Goal: Information Seeking & Learning: Learn about a topic

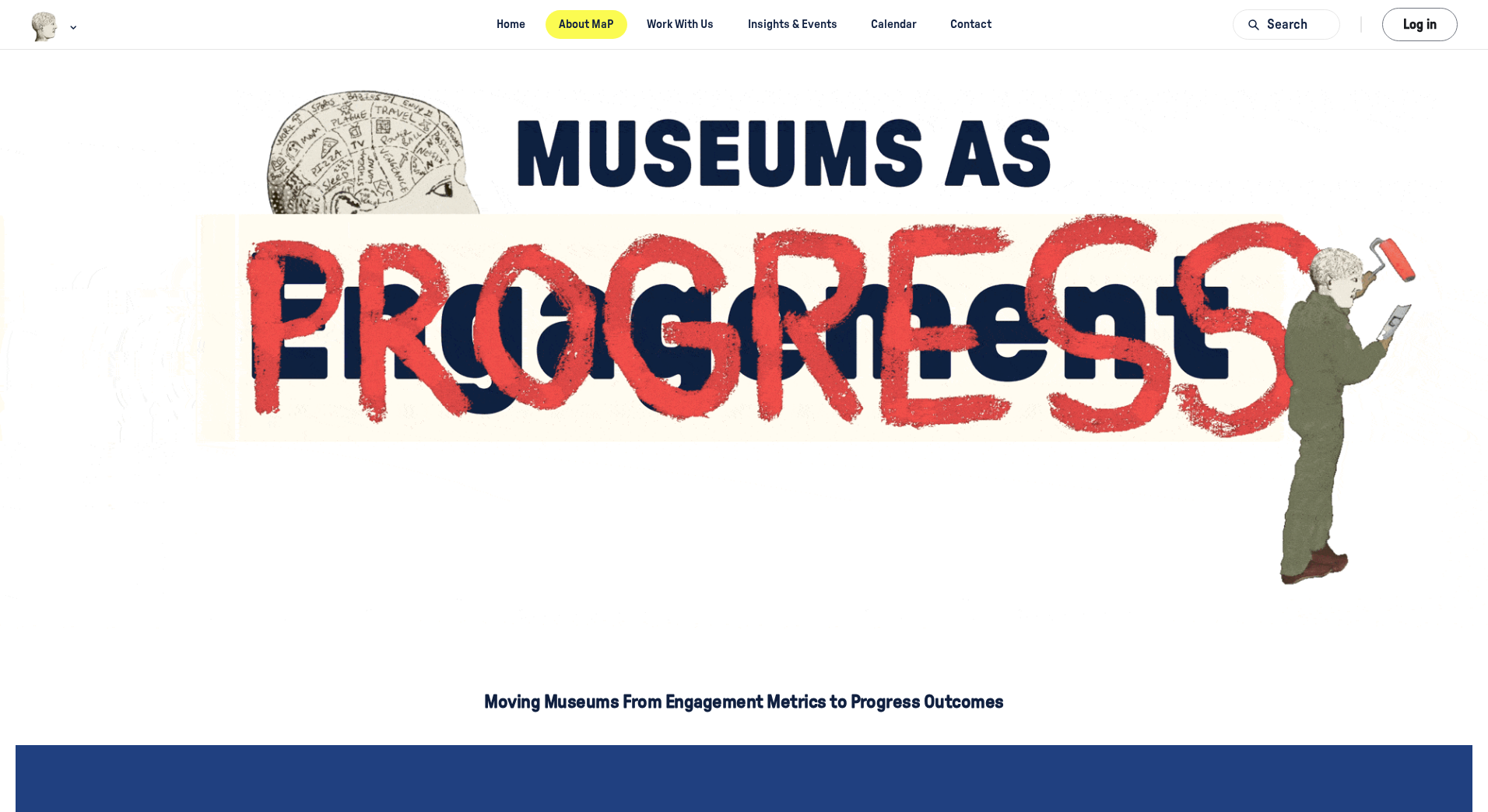
click at [610, 27] on link "About MaP" at bounding box center [586, 24] width 82 height 29
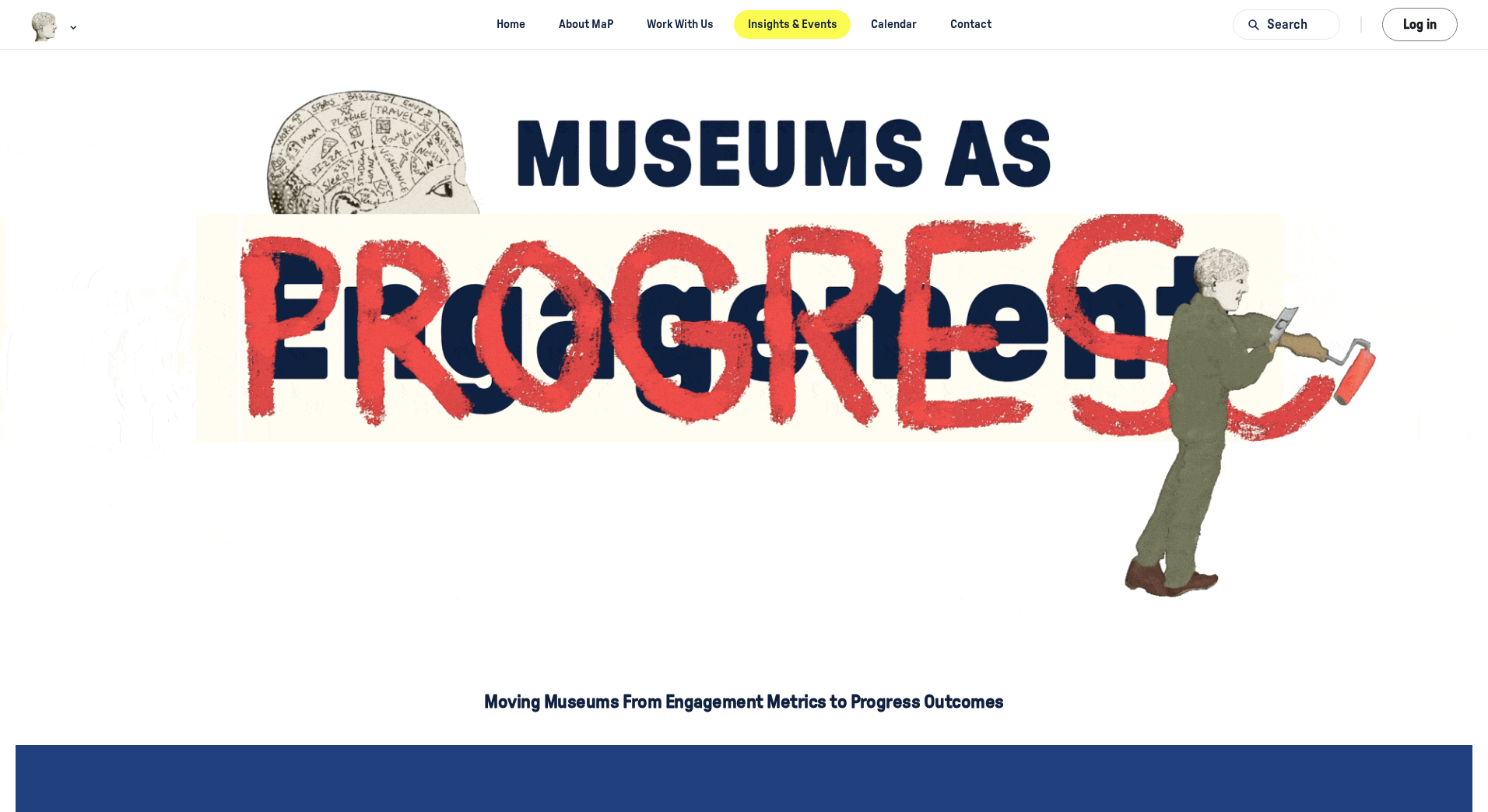
click at [791, 22] on link "Insights & Events" at bounding box center [792, 24] width 116 height 29
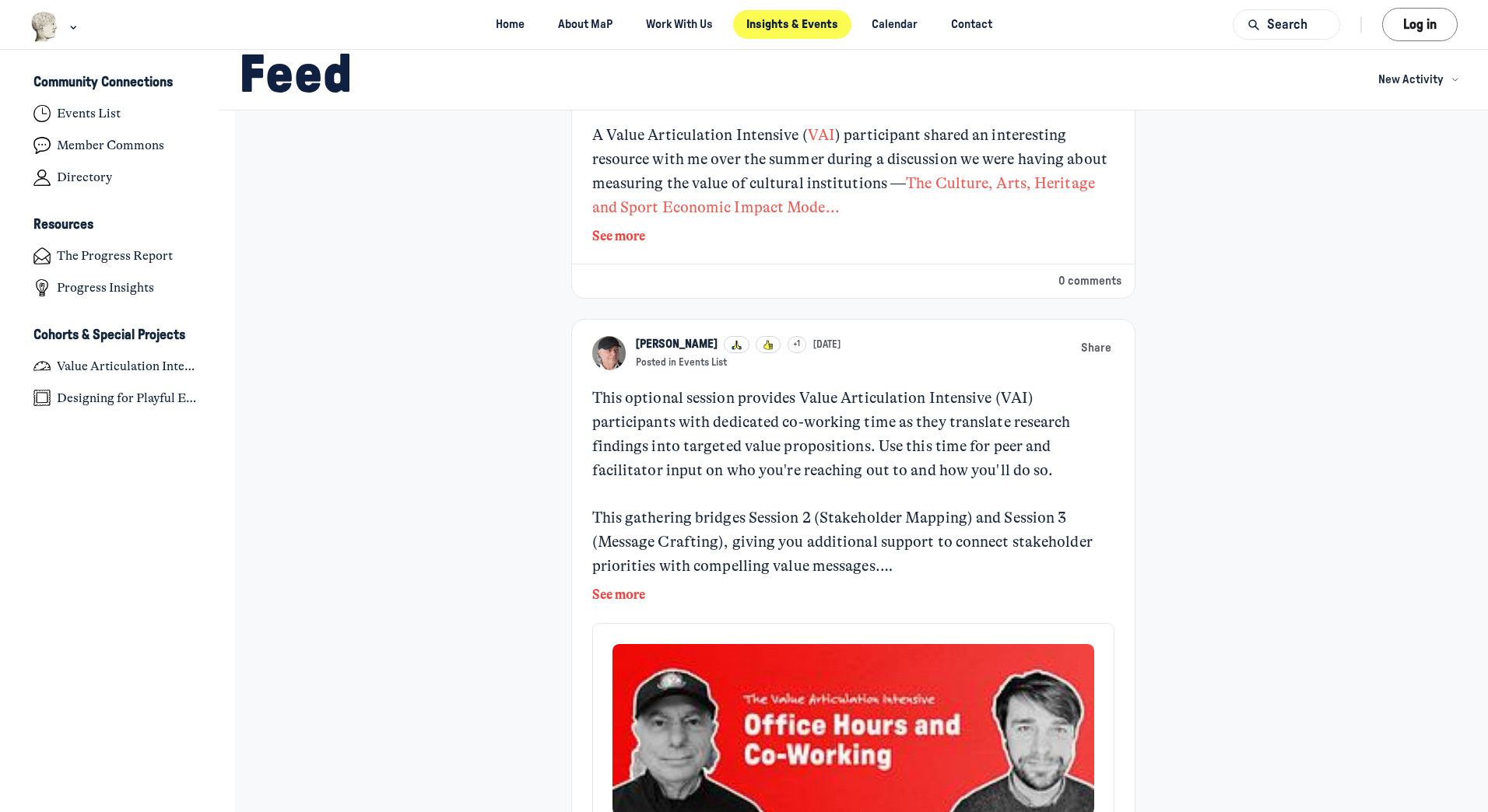
scroll to position [389, 0]
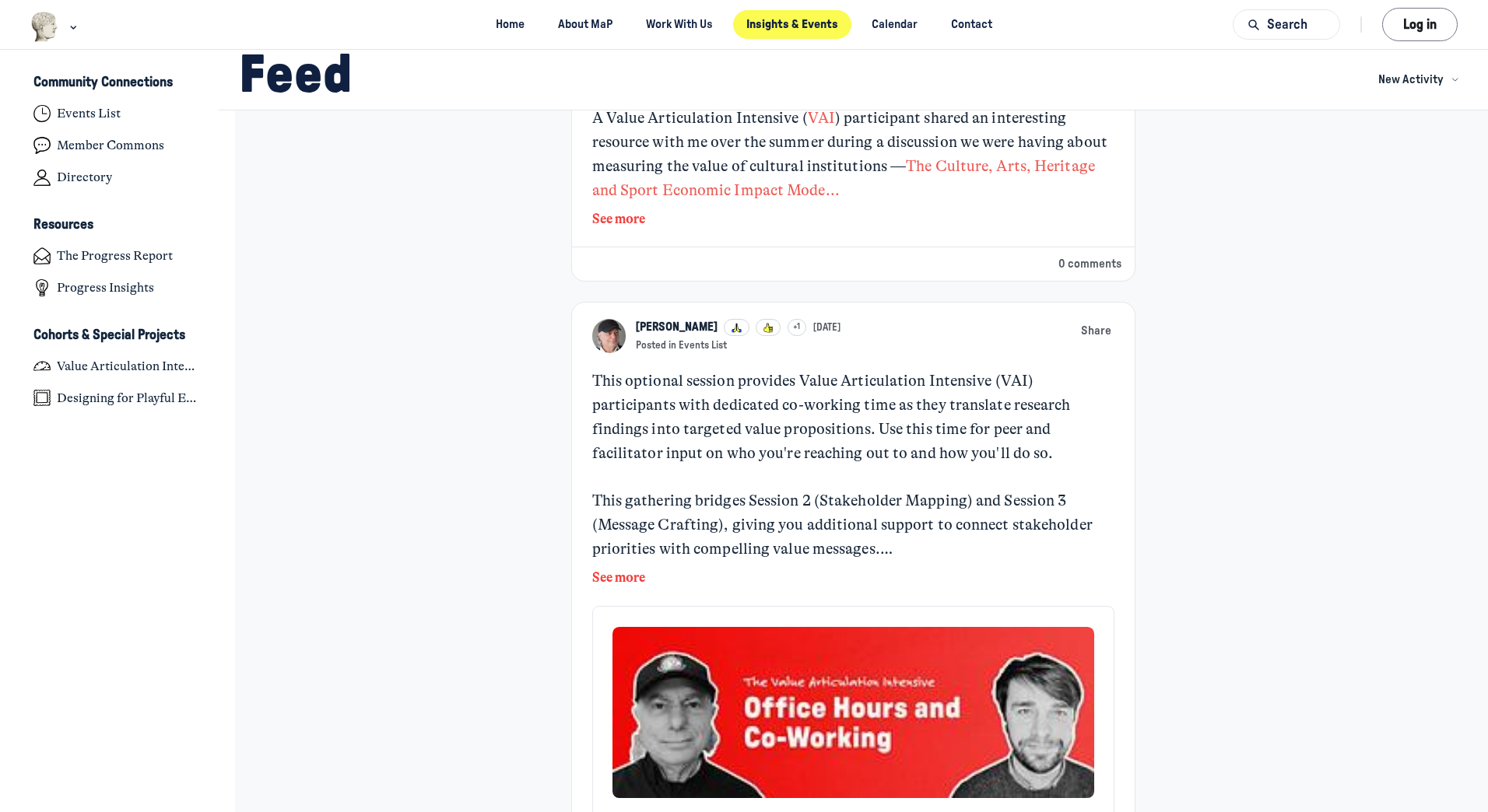
click at [593, 230] on button "See more" at bounding box center [854, 220] width 523 height 20
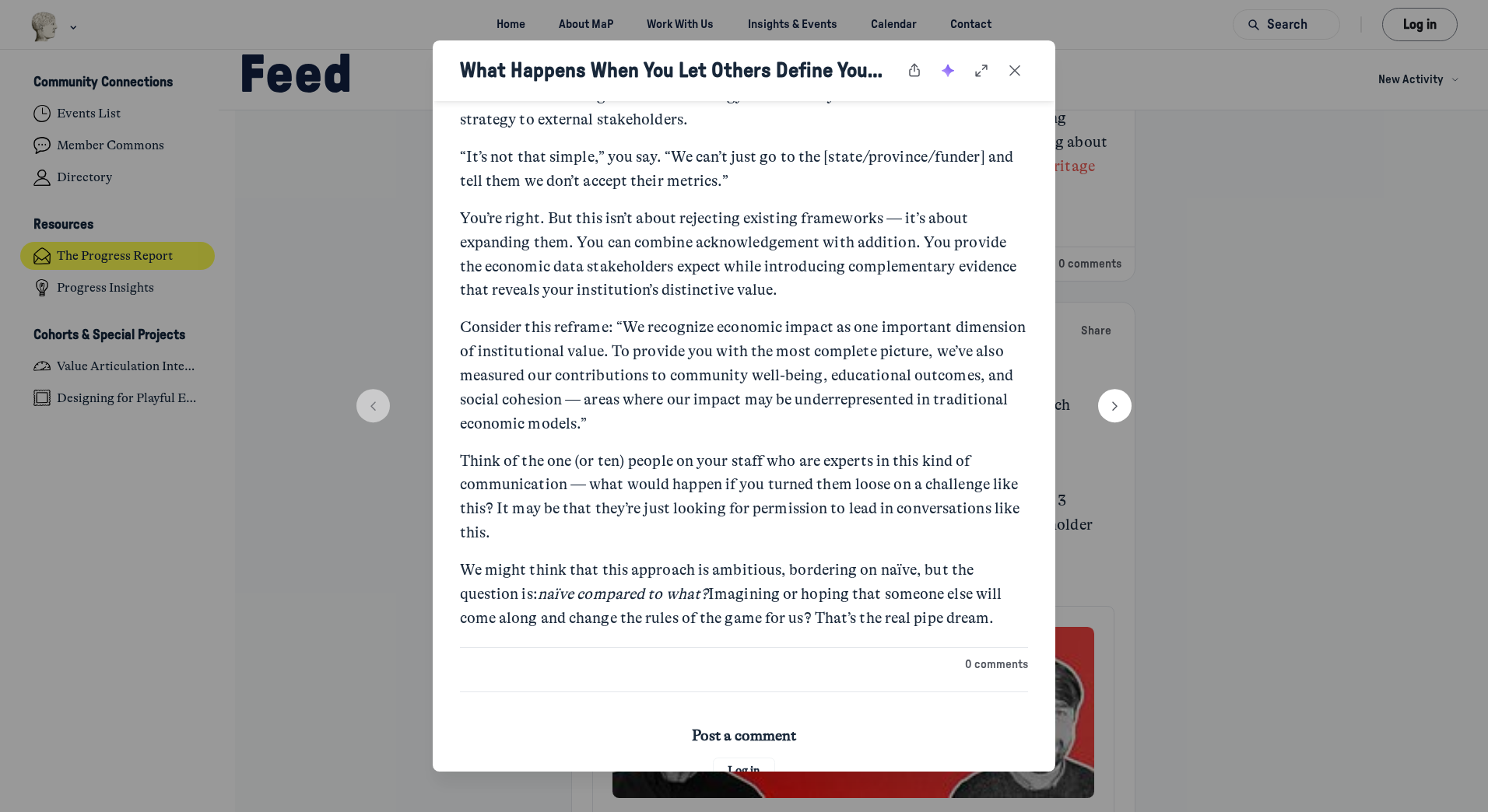
scroll to position [1191, 0]
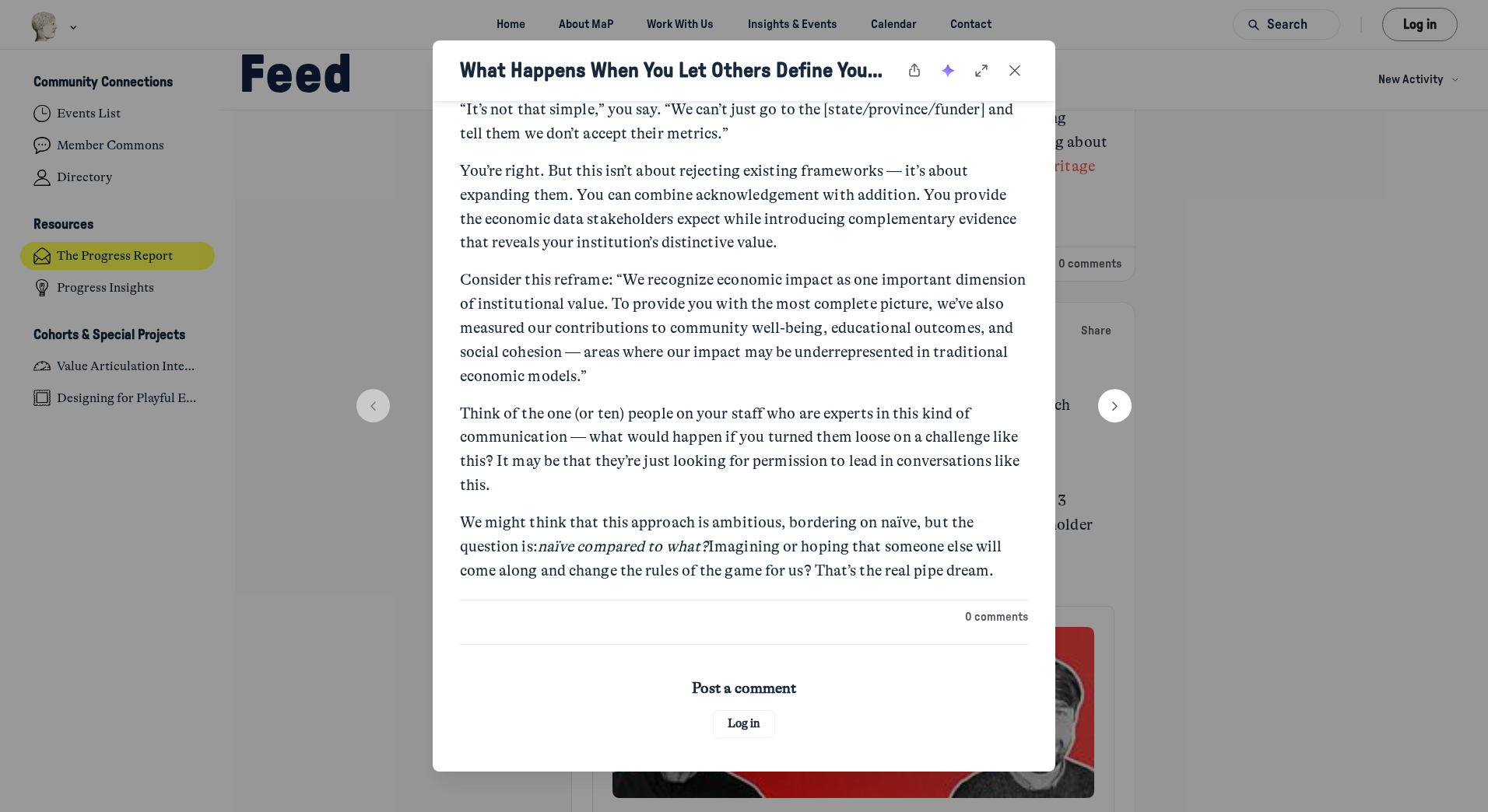
click at [333, 304] on div at bounding box center [744, 406] width 1488 height 812
